Goal: Transaction & Acquisition: Purchase product/service

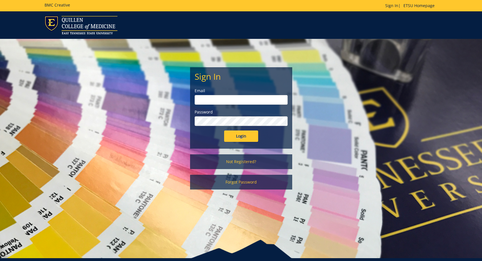
click at [209, 99] on input "email" at bounding box center [241, 100] width 93 height 10
type input "carr@etsu.edu"
click at [224, 130] on input "Login" at bounding box center [241, 135] width 34 height 11
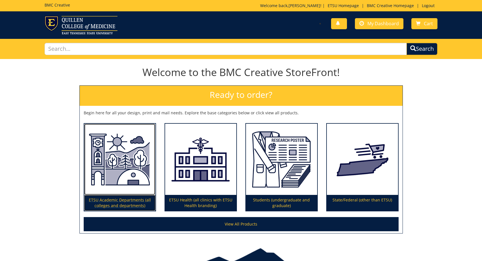
click at [110, 196] on p "ETSU Academic Departments (all colleges and departments)" at bounding box center [119, 203] width 71 height 16
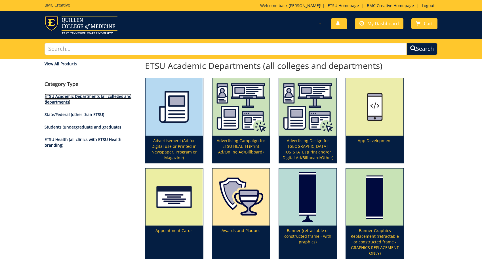
click at [58, 100] on link "ETSU Academic Departments (all colleges and departments)" at bounding box center [88, 99] width 87 height 11
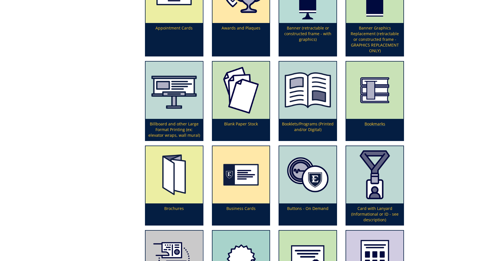
scroll to position [231, 0]
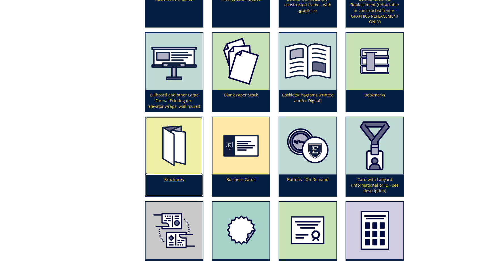
click at [183, 154] on img at bounding box center [174, 145] width 57 height 57
